Goal: Task Accomplishment & Management: Complete application form

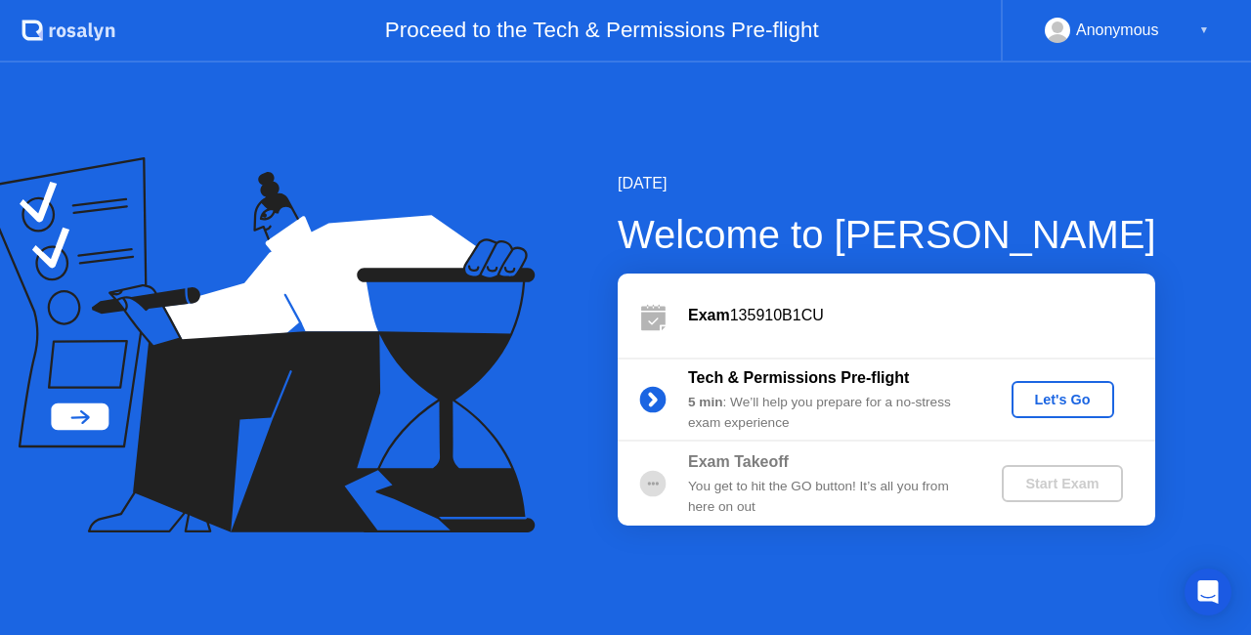
click at [1063, 392] on div "Let's Go" at bounding box center [1063, 400] width 87 height 16
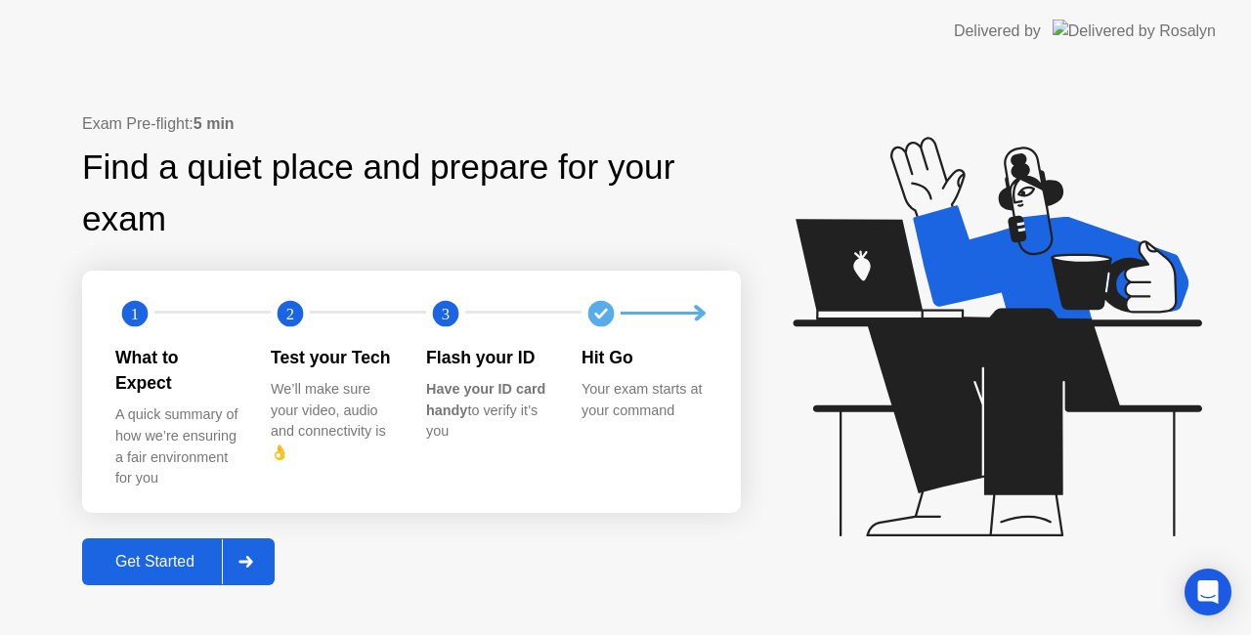
click at [206, 553] on div "Get Started" at bounding box center [155, 562] width 134 height 18
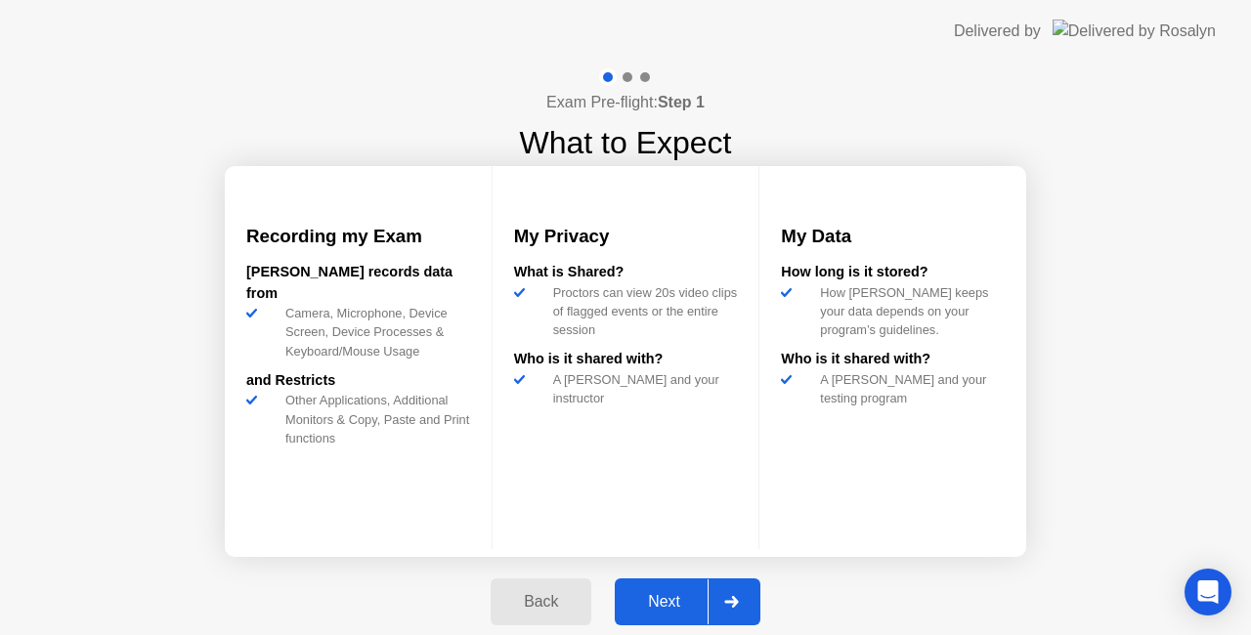
click at [682, 594] on div "Next" at bounding box center [664, 602] width 87 height 18
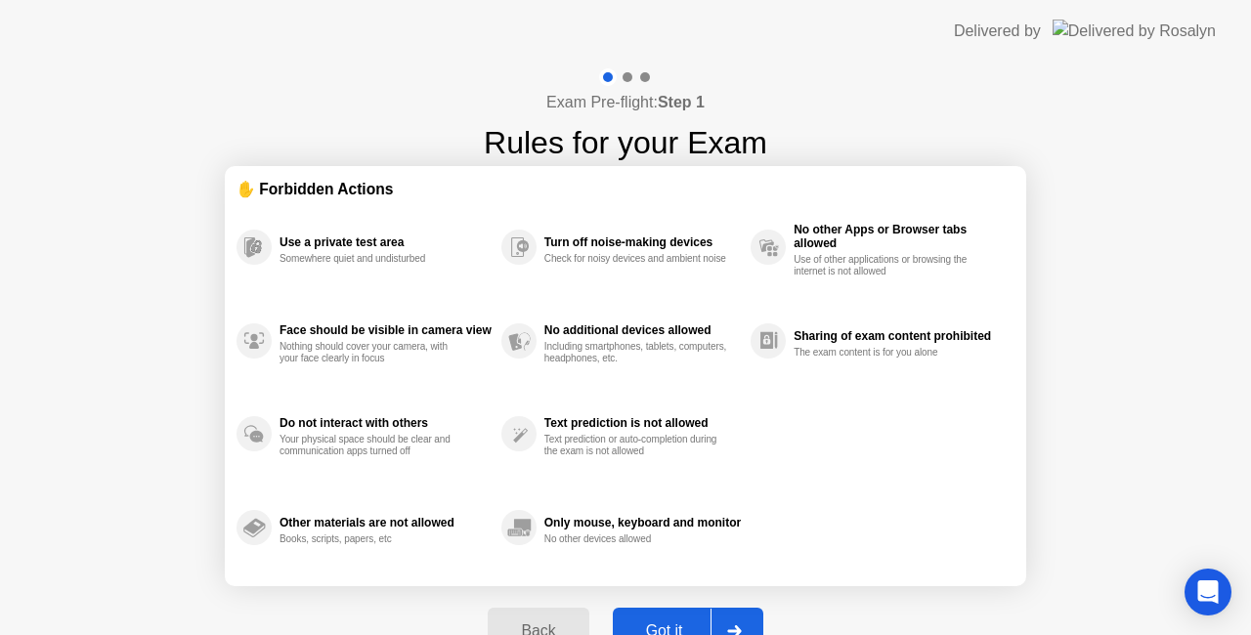
click at [664, 623] on div "Got it" at bounding box center [665, 632] width 92 height 18
select select "**********"
select select "*******"
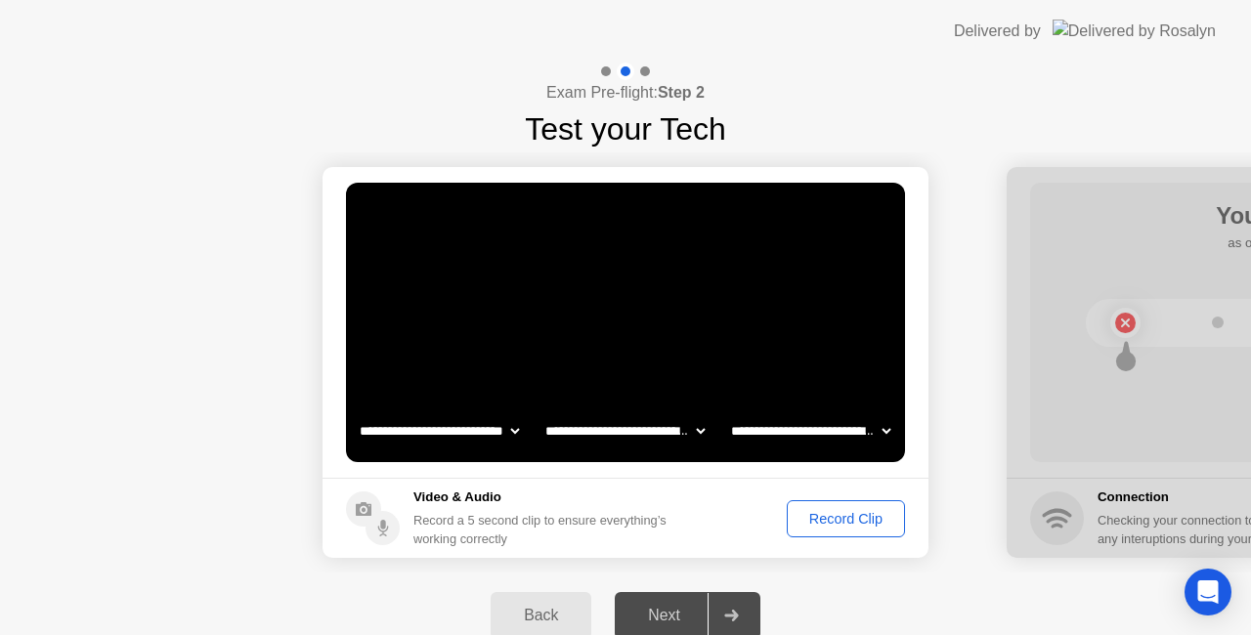
click at [840, 511] on div "Record Clip" at bounding box center [846, 519] width 105 height 16
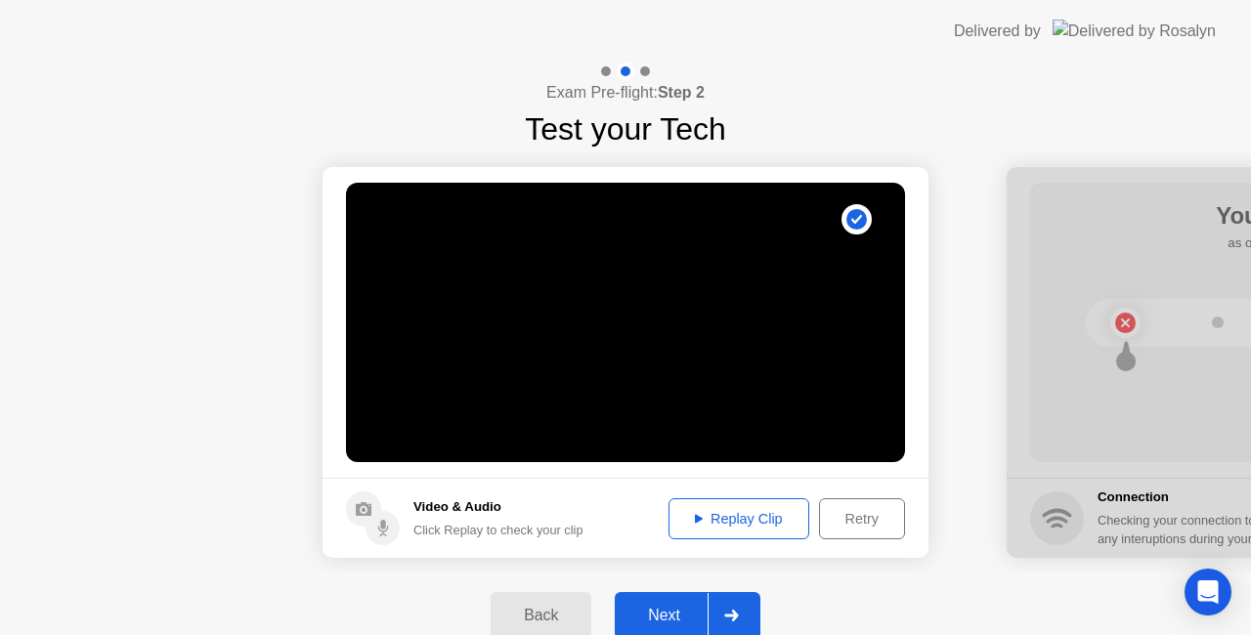
click at [666, 610] on div "Next" at bounding box center [664, 616] width 87 height 18
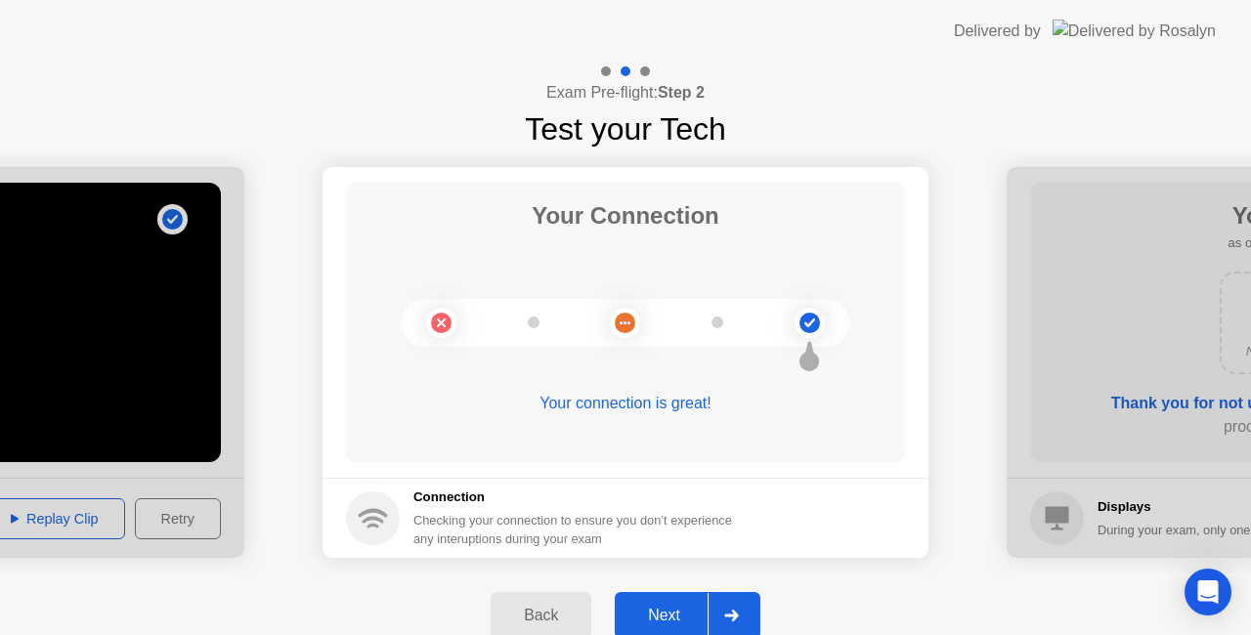
click at [663, 607] on div "Next" at bounding box center [664, 616] width 87 height 18
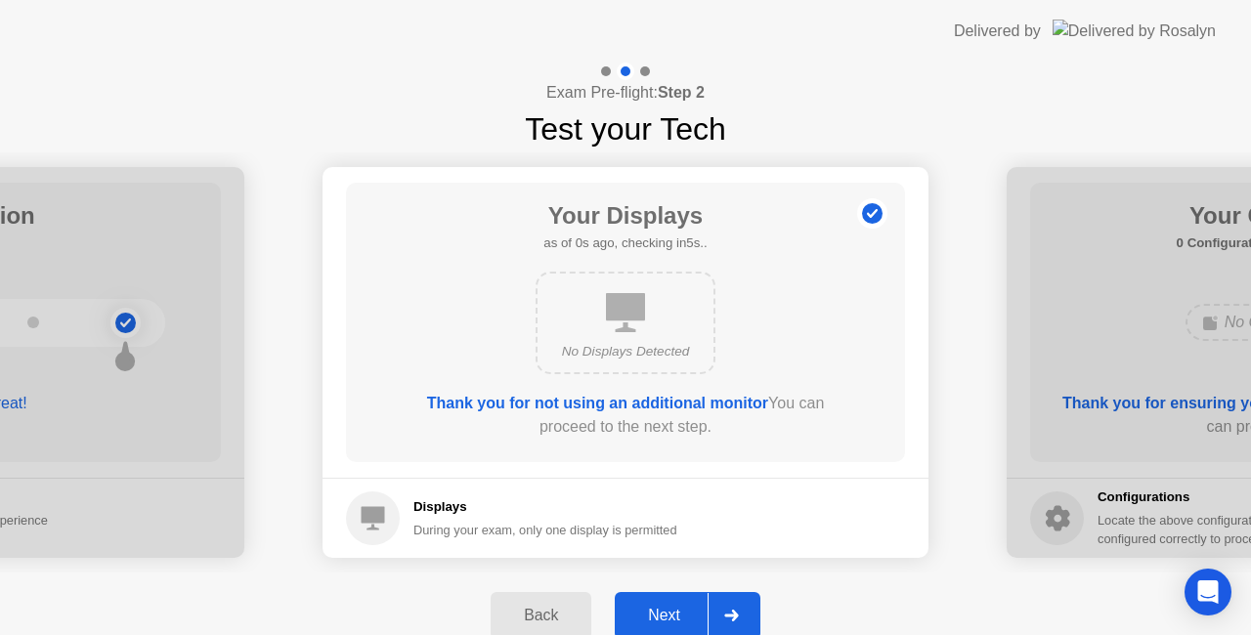
click at [657, 625] on div "Next" at bounding box center [664, 616] width 87 height 18
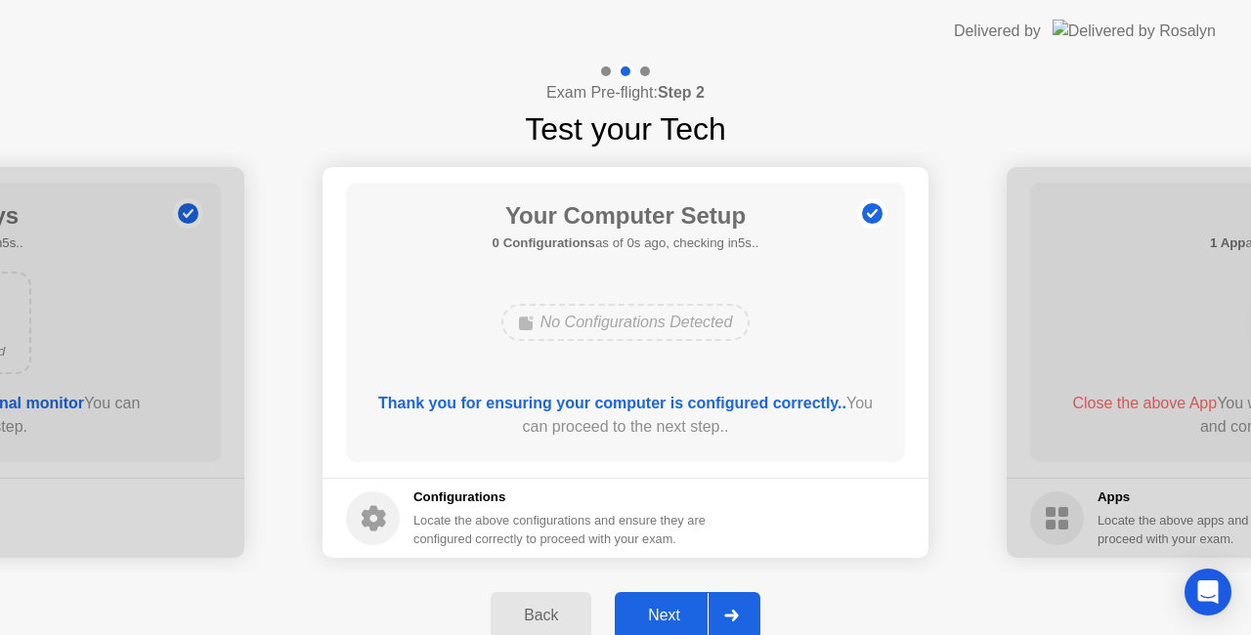
click at [657, 625] on div "Next" at bounding box center [664, 616] width 87 height 18
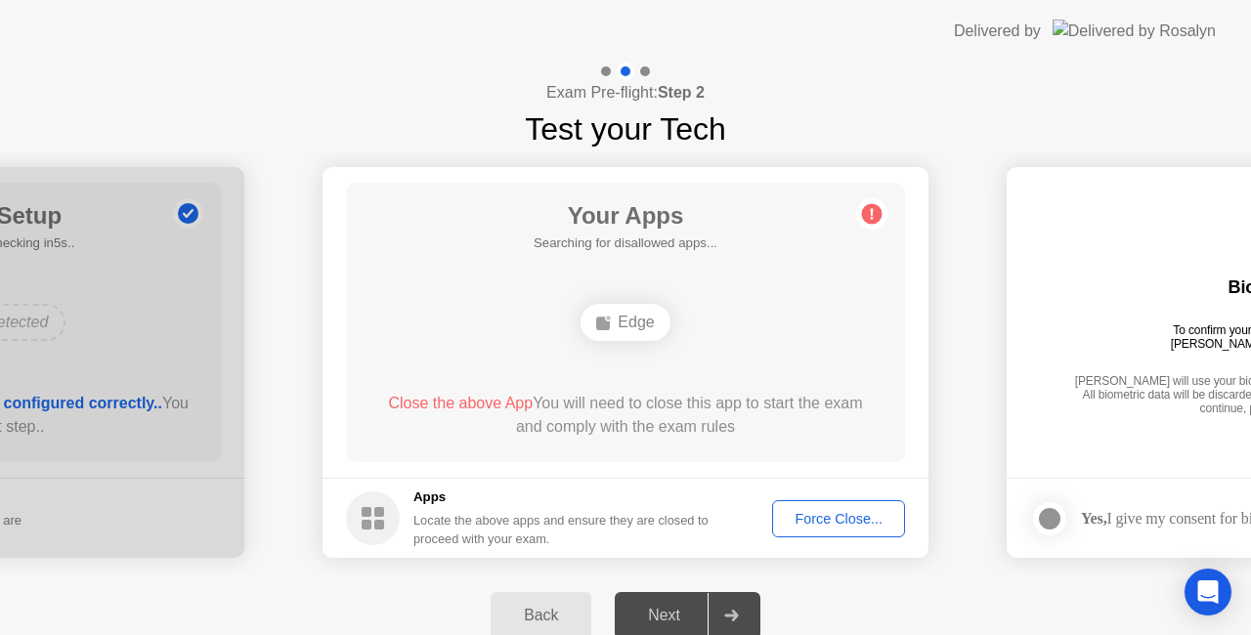
click at [839, 522] on div "Force Close..." at bounding box center [838, 519] width 119 height 16
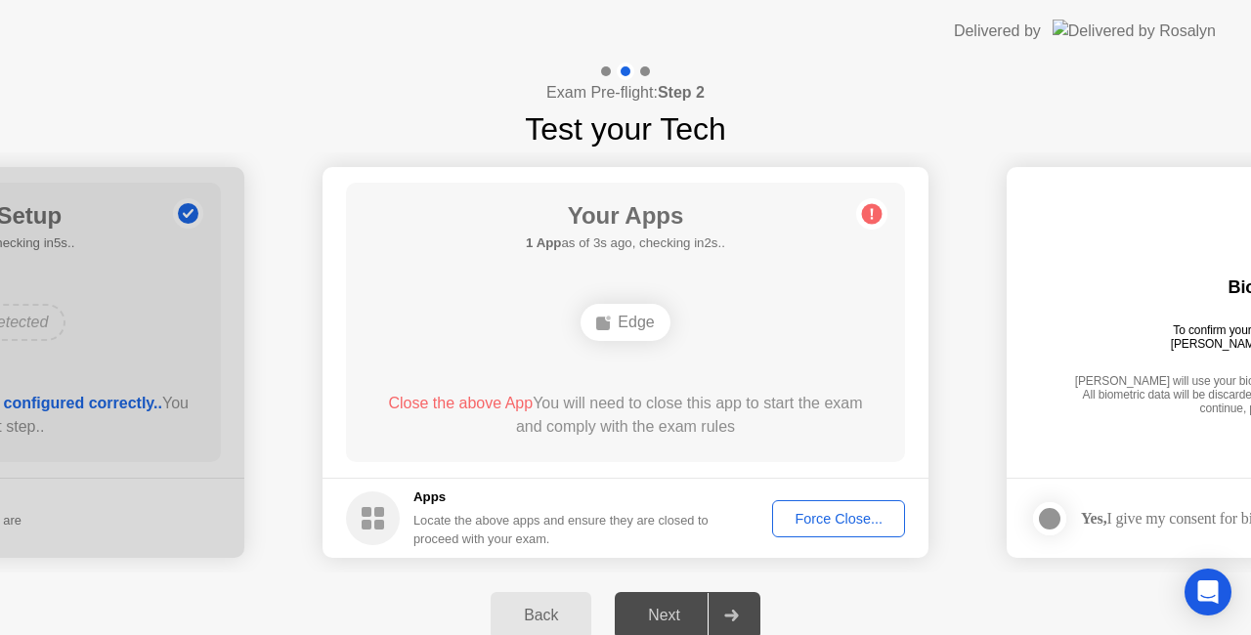
click at [839, 521] on div "Force Close..." at bounding box center [838, 519] width 119 height 16
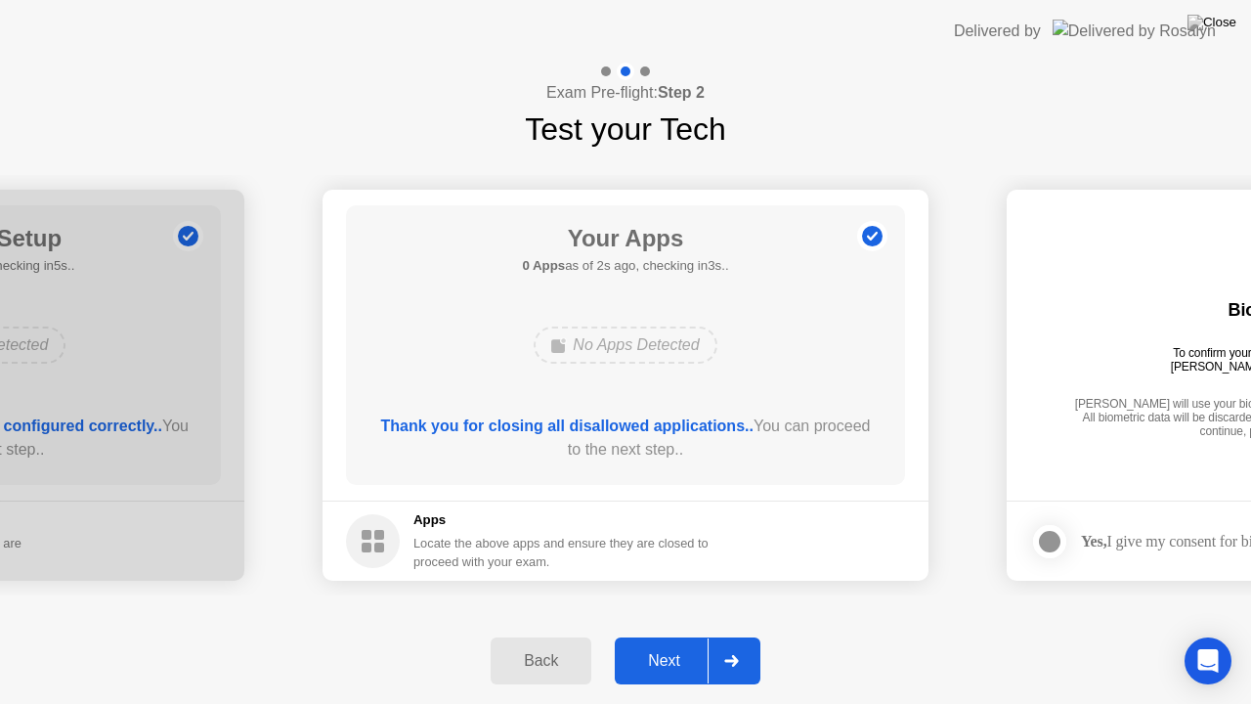
click at [686, 634] on div "Next" at bounding box center [664, 661] width 87 height 18
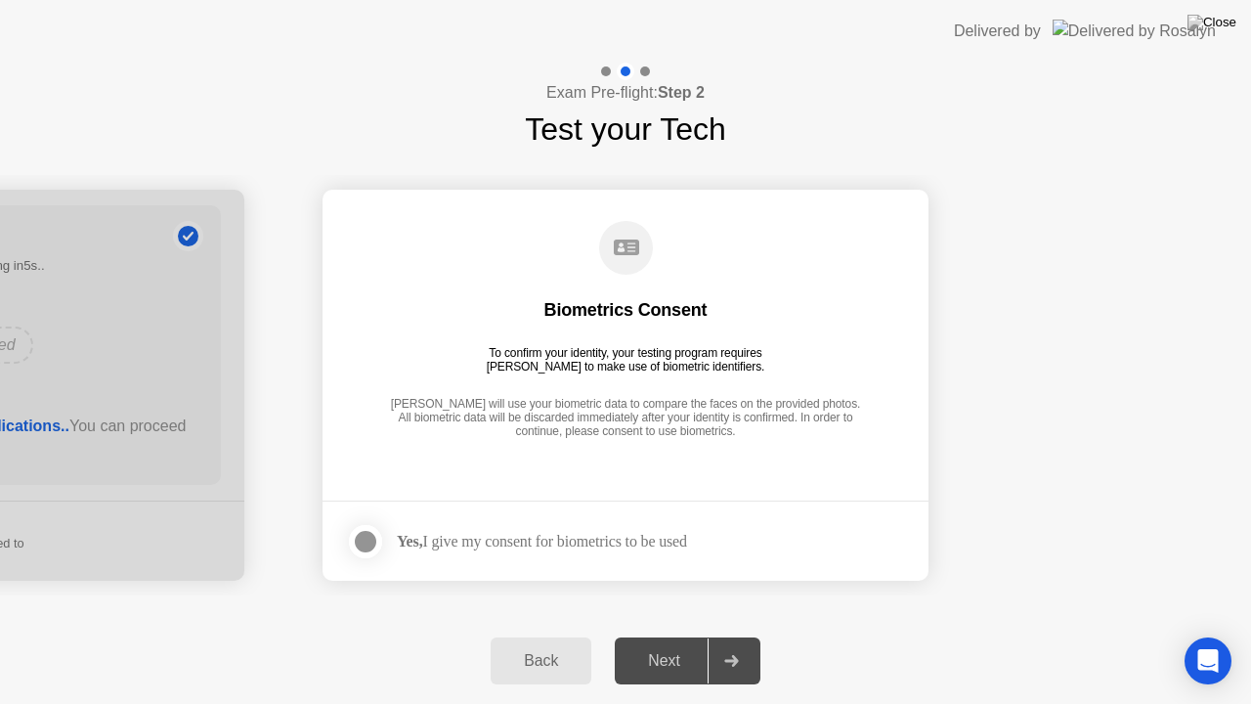
click at [368, 540] on div at bounding box center [365, 541] width 23 height 23
click at [670, 634] on div "Next" at bounding box center [664, 661] width 87 height 18
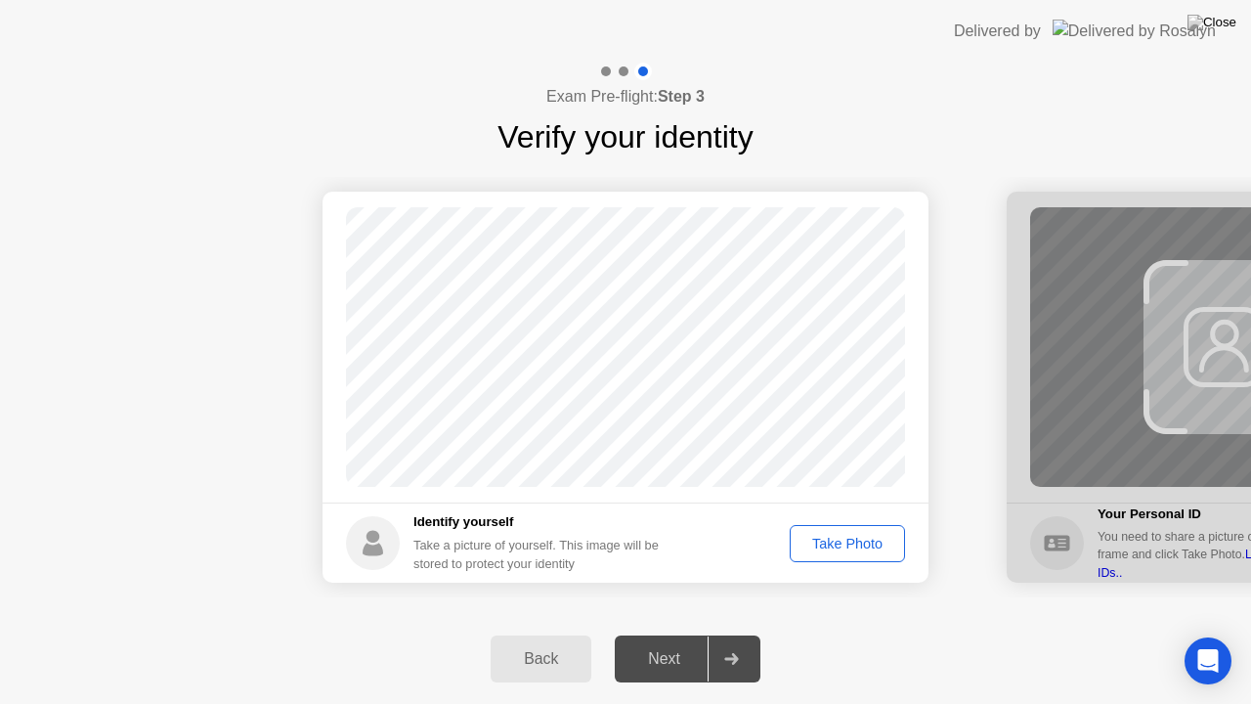
click at [670, 634] on div "Next" at bounding box center [664, 659] width 87 height 18
click at [840, 550] on div "Take Photo" at bounding box center [848, 544] width 102 height 16
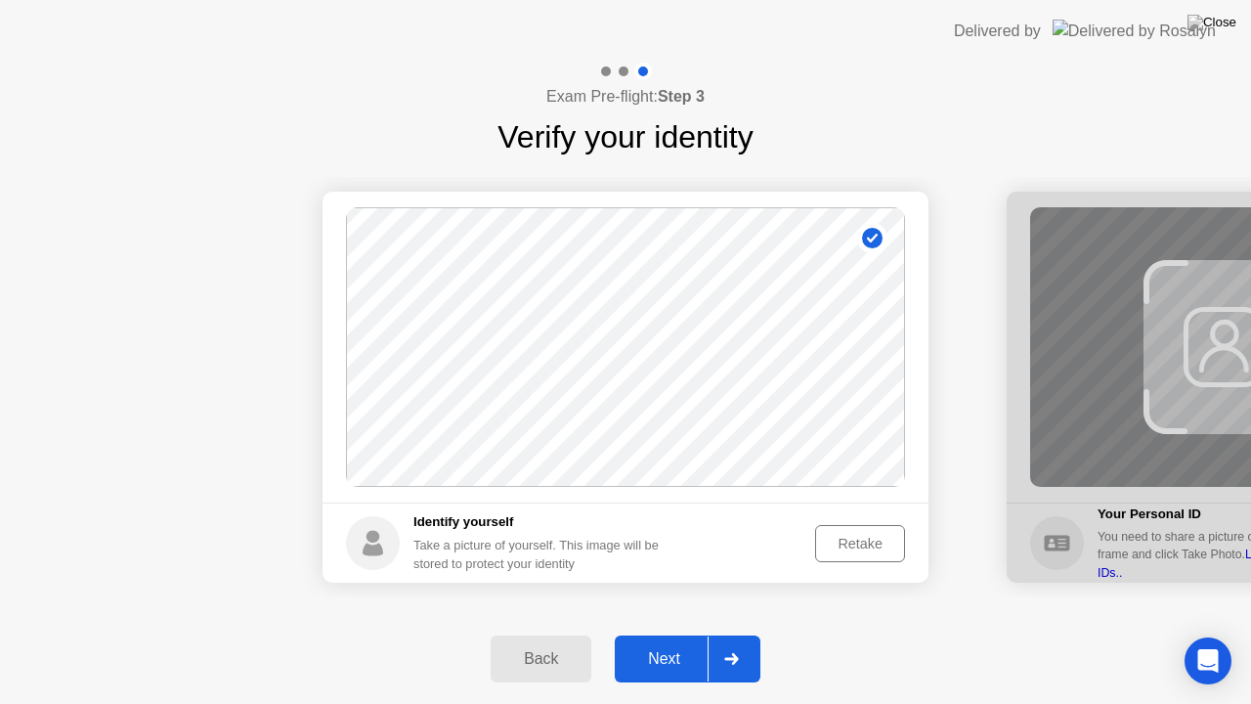
click at [674, 634] on div "Next" at bounding box center [664, 659] width 87 height 18
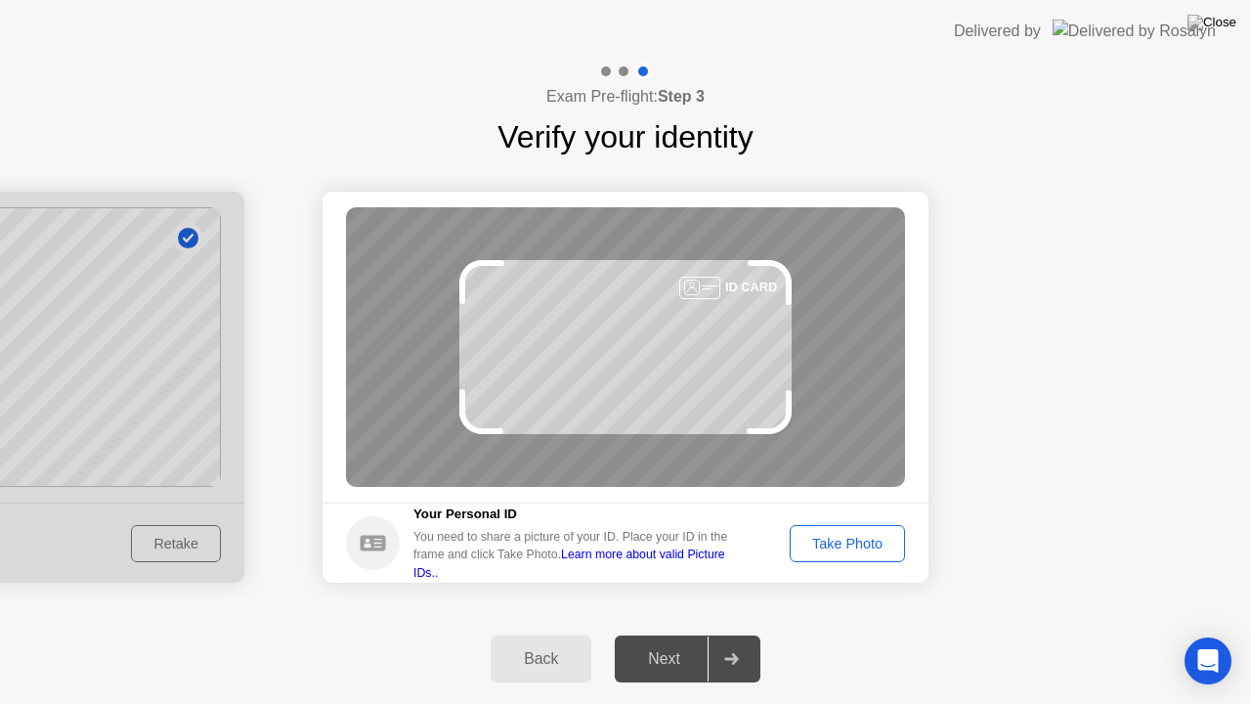
click at [856, 536] on div "Take Photo" at bounding box center [848, 544] width 102 height 16
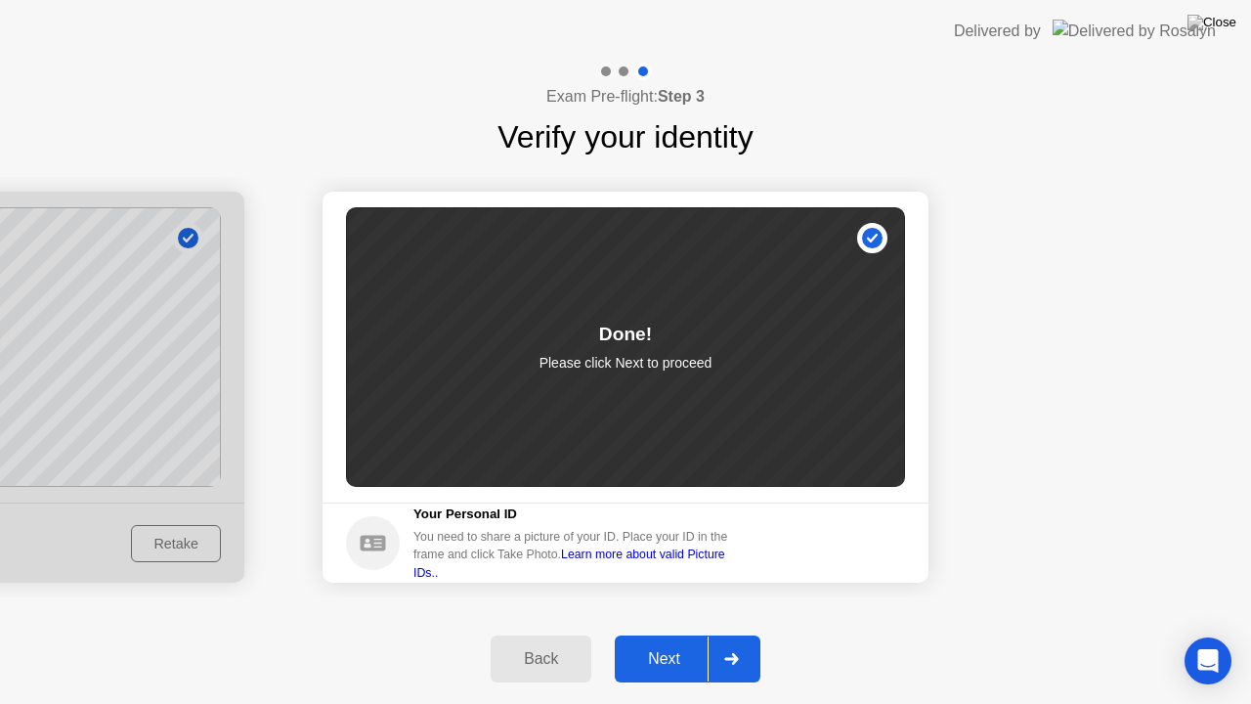
click at [661, 634] on div "Next" at bounding box center [664, 659] width 87 height 18
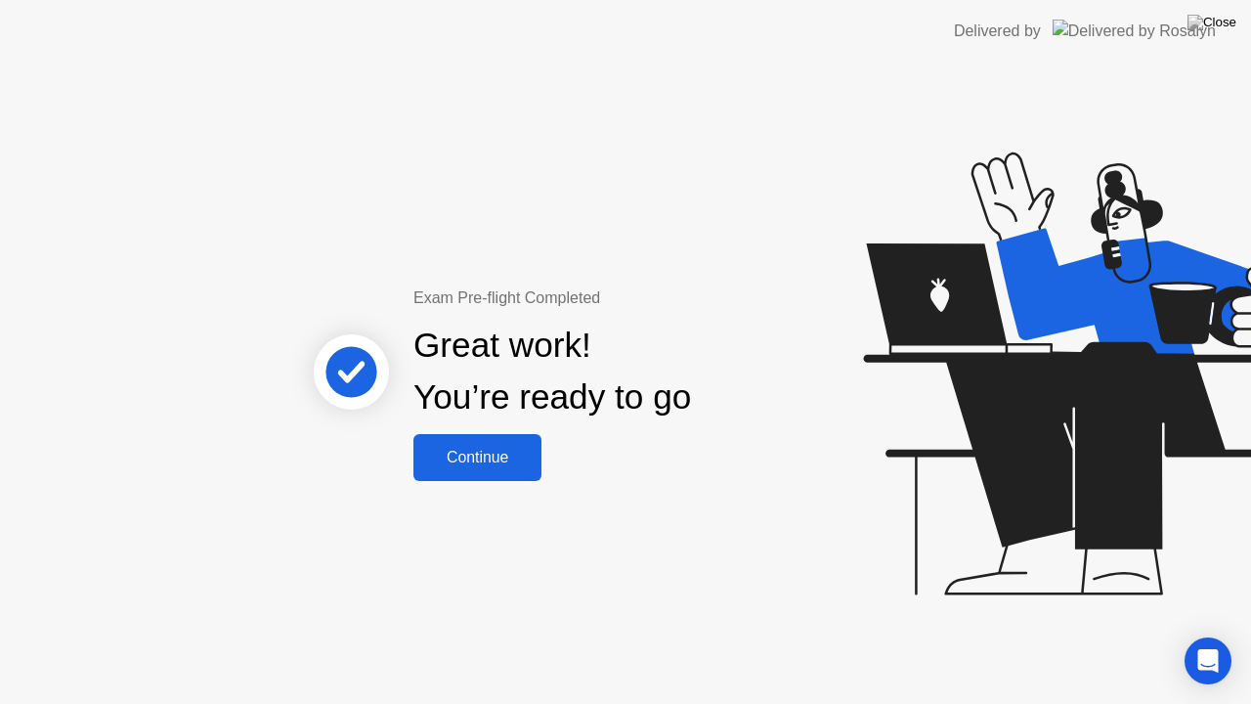
click at [501, 465] on div "Continue" at bounding box center [477, 458] width 116 height 18
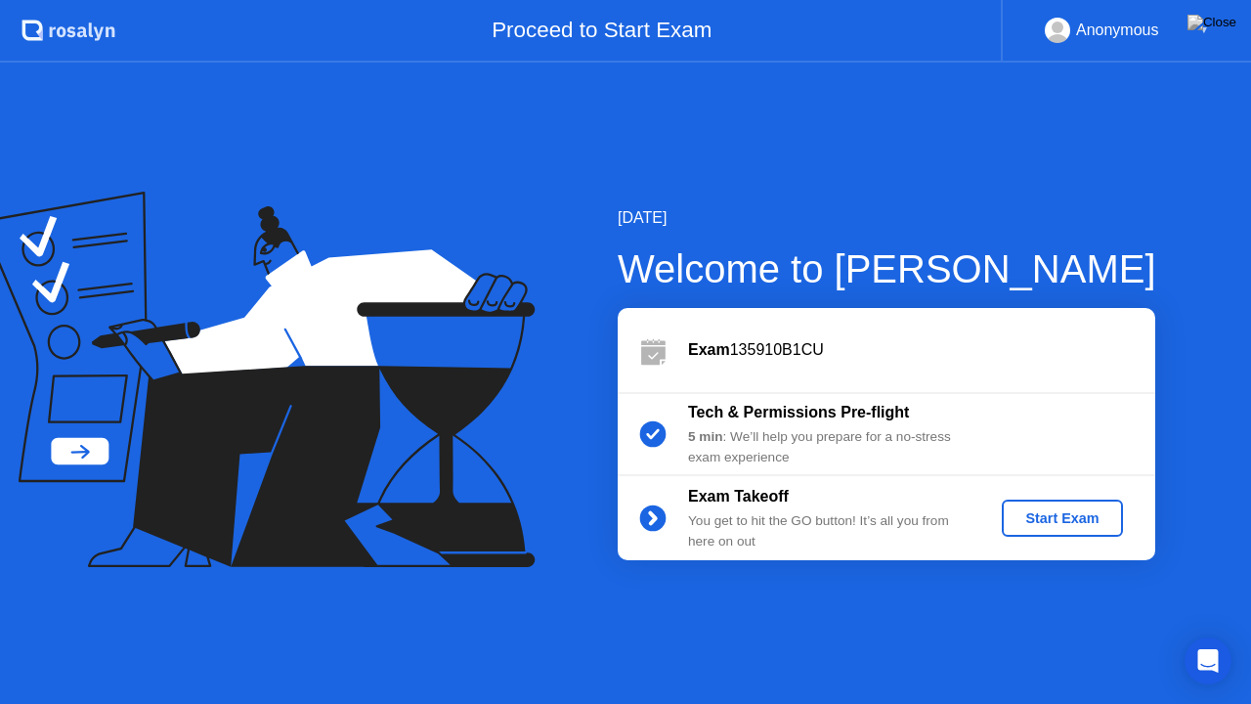
click at [1088, 512] on div "Start Exam" at bounding box center [1062, 518] width 105 height 16
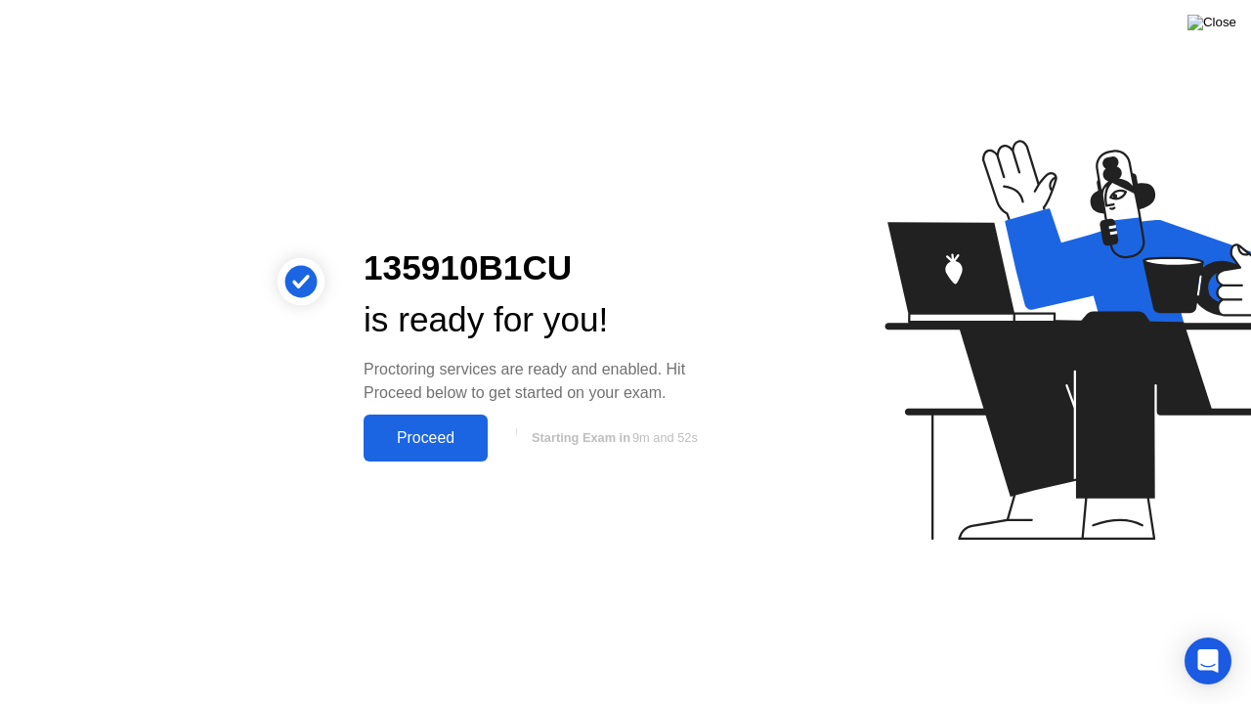
click at [1228, 28] on img at bounding box center [1212, 23] width 49 height 16
